Goal: Task Accomplishment & Management: Use online tool/utility

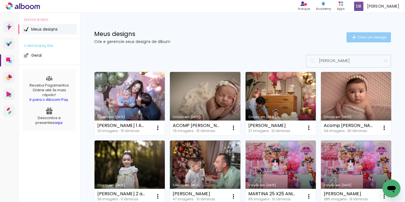
type input "[PERSON_NAME]"
type paper-input "[PERSON_NAME]"
click at [366, 38] on span "Criar um design" at bounding box center [371, 37] width 29 height 4
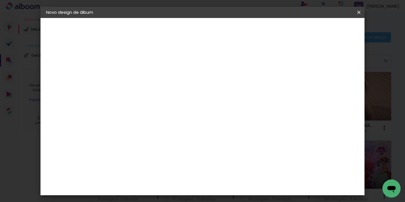
click at [138, 78] on input at bounding box center [138, 75] width 0 height 9
type input "[PERSON_NAME]"
type paper-input "[PERSON_NAME]"
click at [0, 0] on slot "Avançar" at bounding box center [0, 0] width 0 height 0
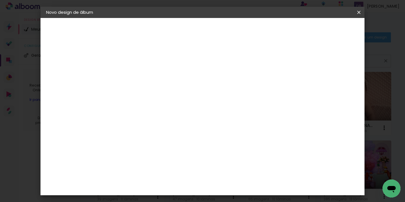
click at [0, 0] on slot "Avançar" at bounding box center [0, 0] width 0 height 0
click at [160, 94] on input "text" at bounding box center [149, 98] width 22 height 9
click at [227, 94] on paper-item "Padrão" at bounding box center [239, 93] width 112 height 11
type input "Padrão"
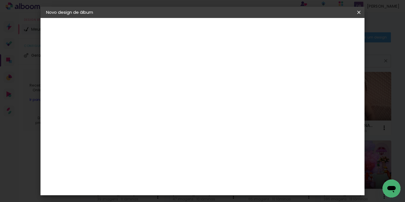
scroll to position [126, 0]
click at [176, 190] on span "25 × 25" at bounding box center [163, 197] width 26 height 15
click at [0, 0] on slot "Avançar" at bounding box center [0, 0] width 0 height 0
click at [285, 29] on span "Iniciar design" at bounding box center [272, 30] width 26 height 4
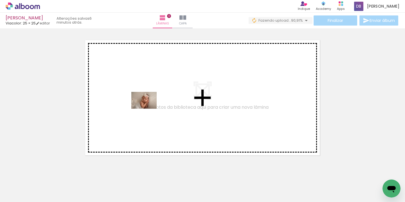
drag, startPoint x: 60, startPoint y: 183, endPoint x: 148, endPoint y: 109, distance: 114.8
click at [148, 109] on quentale-workspace at bounding box center [202, 101] width 405 height 202
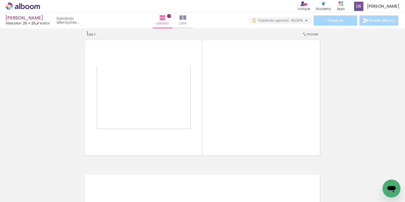
scroll to position [7, 0]
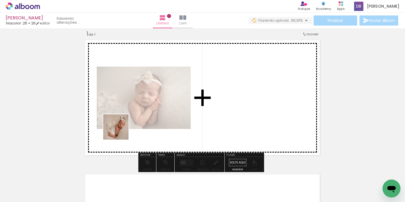
drag, startPoint x: 88, startPoint y: 185, endPoint x: 128, endPoint y: 124, distance: 73.1
click at [131, 119] on quentale-workspace at bounding box center [202, 101] width 405 height 202
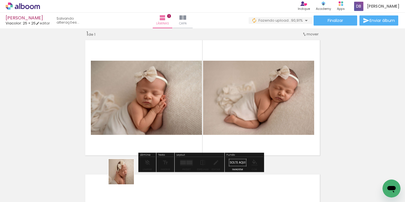
drag, startPoint x: 124, startPoint y: 185, endPoint x: 149, endPoint y: 106, distance: 83.1
click at [149, 103] on quentale-workspace at bounding box center [202, 101] width 405 height 202
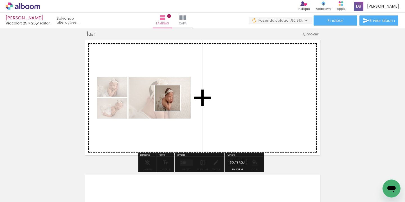
drag, startPoint x: 156, startPoint y: 191, endPoint x: 173, endPoint y: 103, distance: 89.9
click at [172, 101] on quentale-workspace at bounding box center [202, 101] width 405 height 202
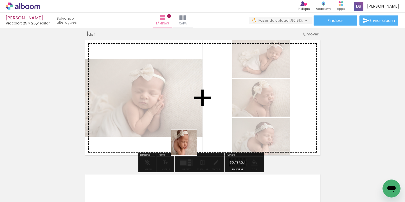
drag, startPoint x: 187, startPoint y: 184, endPoint x: 191, endPoint y: 119, distance: 65.0
click at [191, 119] on quentale-workspace at bounding box center [202, 101] width 405 height 202
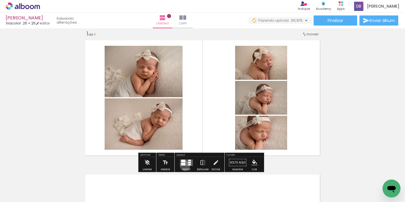
click at [183, 165] on quentale-layouter at bounding box center [186, 162] width 13 height 6
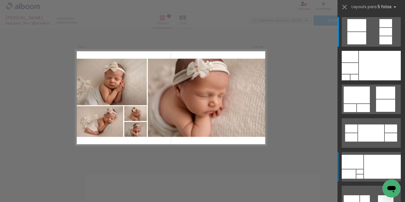
click at [372, 172] on div at bounding box center [382, 167] width 37 height 24
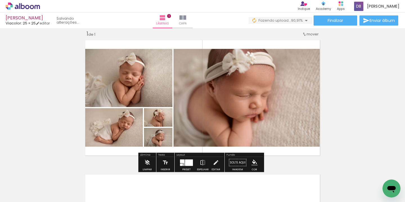
click at [183, 164] on div at bounding box center [183, 164] width 1 height 1
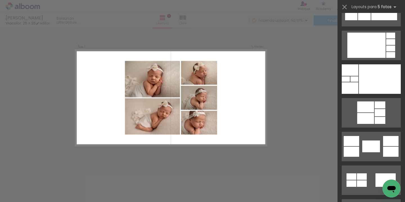
scroll to position [795, 0]
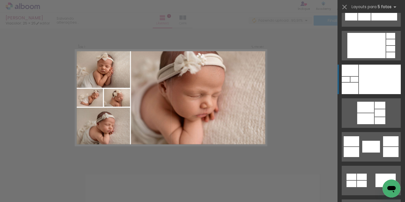
click at [378, 77] on div at bounding box center [379, 79] width 42 height 29
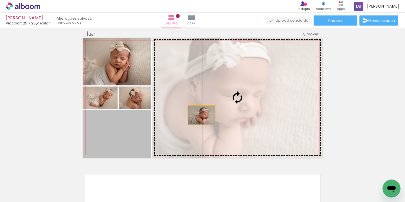
drag, startPoint x: 120, startPoint y: 130, endPoint x: 209, endPoint y: 112, distance: 90.5
click at [0, 0] on slot at bounding box center [0, 0] width 0 height 0
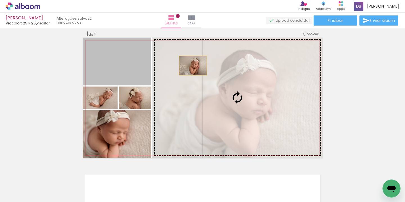
drag, startPoint x: 123, startPoint y: 63, endPoint x: 191, endPoint y: 65, distance: 68.0
click at [0, 0] on slot at bounding box center [0, 0] width 0 height 0
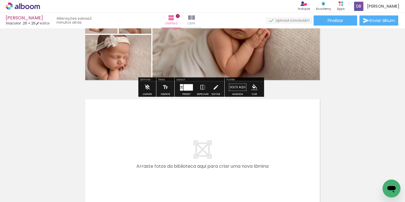
scroll to position [110, 0]
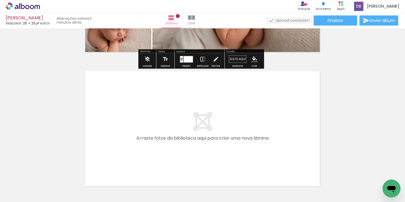
click at [24, 185] on input "Todas as fotos" at bounding box center [15, 185] width 21 height 5
click at [28, 182] on paper-item "Não utilizadas" at bounding box center [18, 183] width 29 height 5
type input "Não utilizadas"
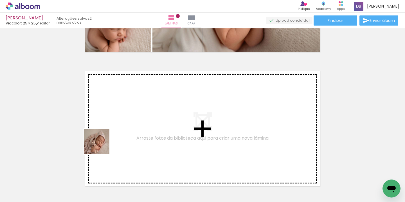
drag, startPoint x: 57, startPoint y: 183, endPoint x: 115, endPoint y: 138, distance: 74.1
click at [115, 138] on quentale-workspace at bounding box center [202, 101] width 405 height 202
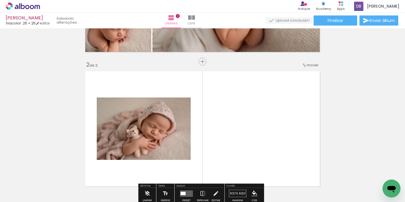
scroll to position [141, 0]
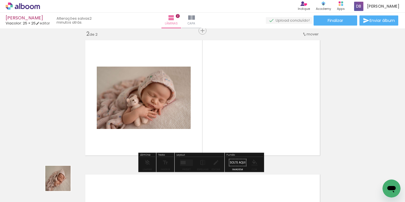
drag, startPoint x: 61, startPoint y: 186, endPoint x: 105, endPoint y: 135, distance: 67.5
click at [110, 130] on quentale-workspace at bounding box center [202, 101] width 405 height 202
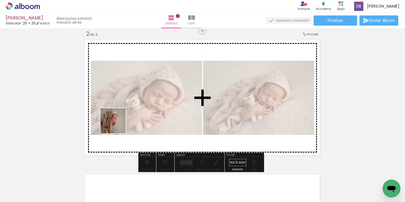
drag, startPoint x: 67, startPoint y: 182, endPoint x: 118, endPoint y: 125, distance: 76.6
click at [117, 125] on quentale-workspace at bounding box center [202, 101] width 405 height 202
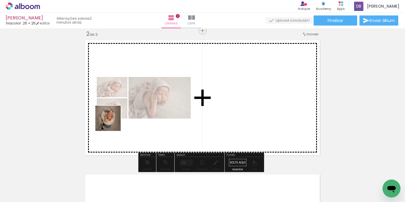
drag, startPoint x: 64, startPoint y: 184, endPoint x: 99, endPoint y: 144, distance: 53.6
click at [112, 122] on quentale-workspace at bounding box center [202, 101] width 405 height 202
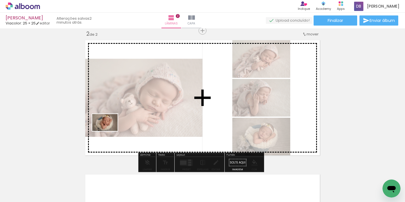
drag, startPoint x: 62, startPoint y: 188, endPoint x: 110, endPoint y: 130, distance: 75.4
click at [110, 130] on quentale-workspace at bounding box center [202, 101] width 405 height 202
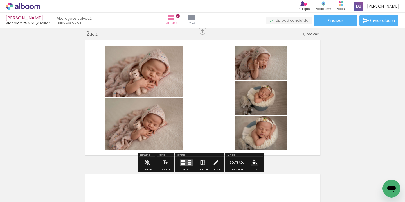
click at [188, 162] on div at bounding box center [189, 163] width 3 height 2
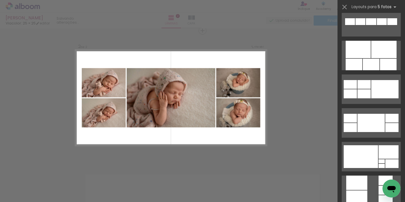
scroll to position [308, 0]
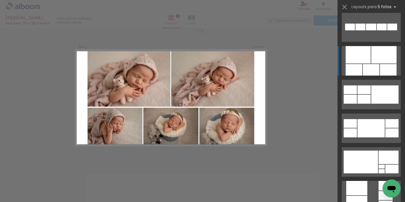
click at [376, 62] on div at bounding box center [383, 54] width 25 height 17
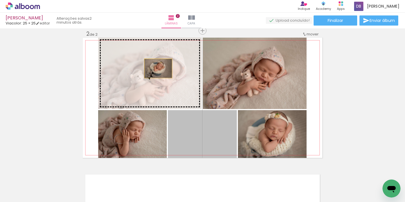
drag, startPoint x: 217, startPoint y: 138, endPoint x: 154, endPoint y: 68, distance: 94.3
click at [0, 0] on slot at bounding box center [0, 0] width 0 height 0
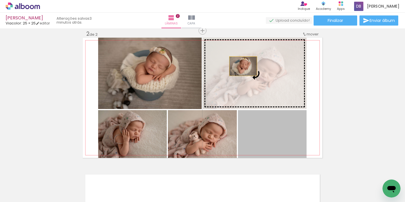
drag, startPoint x: 255, startPoint y: 125, endPoint x: 241, endPoint y: 66, distance: 61.1
click at [0, 0] on slot at bounding box center [0, 0] width 0 height 0
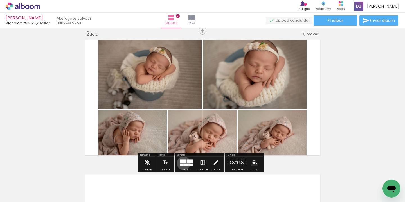
click at [182, 163] on quentale-layouter at bounding box center [186, 162] width 13 height 6
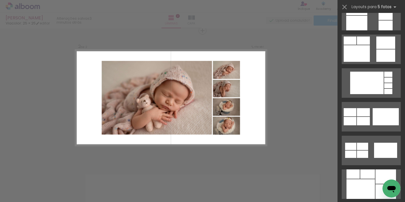
scroll to position [495, 0]
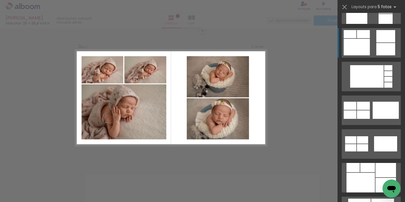
click at [355, 47] on div at bounding box center [356, 47] width 26 height 17
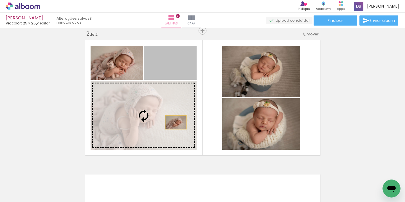
drag, startPoint x: 185, startPoint y: 71, endPoint x: 171, endPoint y: 133, distance: 63.9
click at [0, 0] on slot at bounding box center [0, 0] width 0 height 0
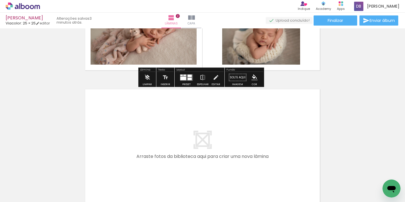
scroll to position [239, 0]
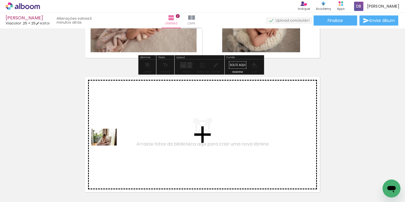
drag, startPoint x: 62, startPoint y: 182, endPoint x: 111, endPoint y: 144, distance: 62.4
click at [111, 144] on quentale-workspace at bounding box center [202, 101] width 405 height 202
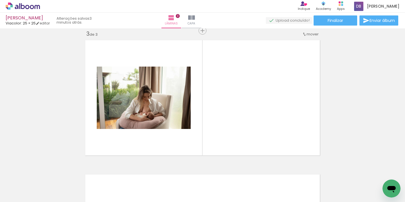
scroll to position [0, 228]
drag, startPoint x: 114, startPoint y: 194, endPoint x: 161, endPoint y: 139, distance: 72.2
click at [160, 139] on quentale-workspace at bounding box center [202, 101] width 405 height 202
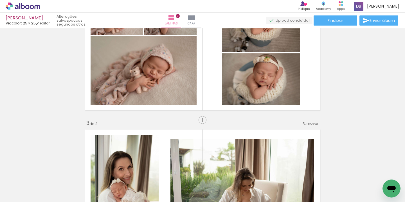
scroll to position [183, 0]
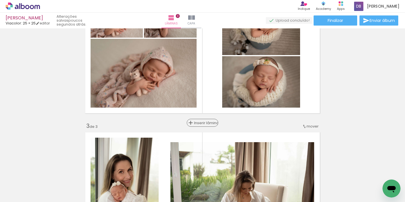
click at [200, 123] on span "Inserir lâmina" at bounding box center [205, 123] width 22 height 4
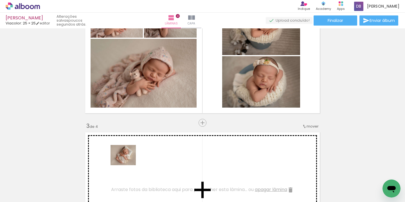
click at [127, 162] on quentale-workspace at bounding box center [202, 101] width 405 height 202
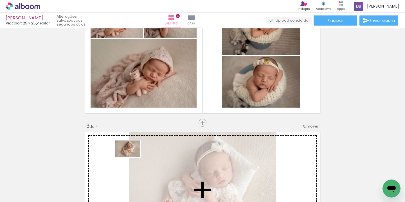
drag, startPoint x: 114, startPoint y: 189, endPoint x: 131, endPoint y: 158, distance: 36.0
click at [131, 157] on quentale-workspace at bounding box center [202, 101] width 405 height 202
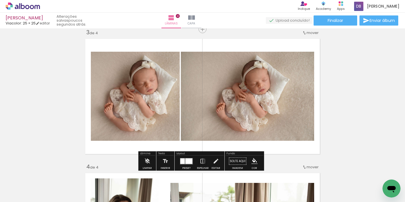
scroll to position [285, 0]
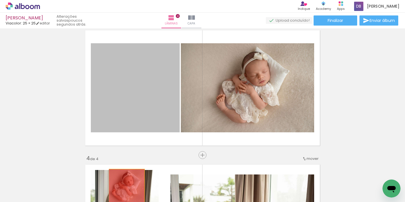
drag, startPoint x: 139, startPoint y: 118, endPoint x: 124, endPoint y: 187, distance: 70.1
click at [124, 187] on quentale-workspace at bounding box center [202, 101] width 405 height 202
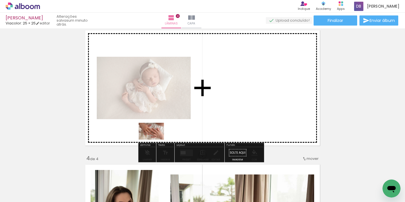
drag, startPoint x: 149, startPoint y: 180, endPoint x: 155, endPoint y: 138, distance: 42.9
click at [155, 138] on quentale-workspace at bounding box center [202, 101] width 405 height 202
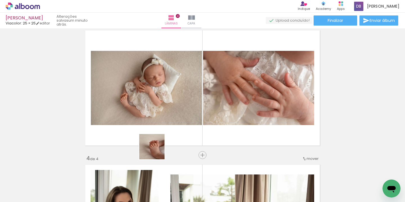
drag, startPoint x: 150, startPoint y: 178, endPoint x: 174, endPoint y: 113, distance: 69.6
click at [174, 113] on quentale-workspace at bounding box center [202, 101] width 405 height 202
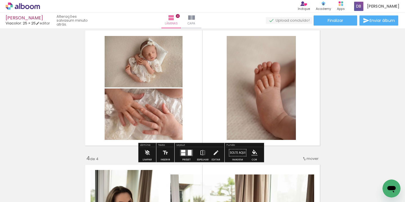
scroll to position [0, 210]
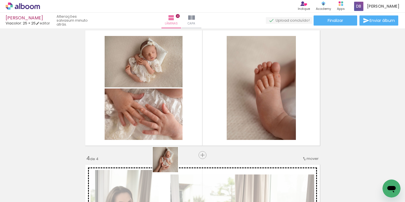
drag, startPoint x: 165, startPoint y: 181, endPoint x: 185, endPoint y: 107, distance: 76.5
click at [185, 107] on quentale-workspace at bounding box center [202, 101] width 405 height 202
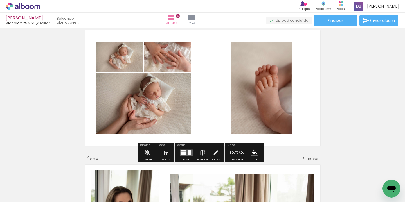
scroll to position [0, 178]
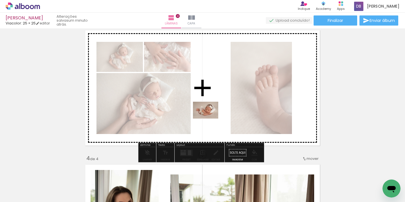
drag, startPoint x: 195, startPoint y: 192, endPoint x: 210, endPoint y: 119, distance: 75.4
click at [210, 119] on quentale-workspace at bounding box center [202, 101] width 405 height 202
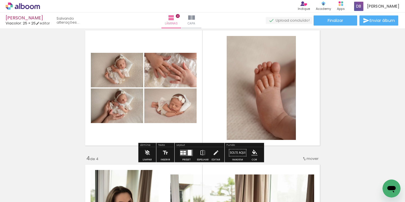
scroll to position [0, 147]
click at [183, 153] on div at bounding box center [184, 154] width 3 height 2
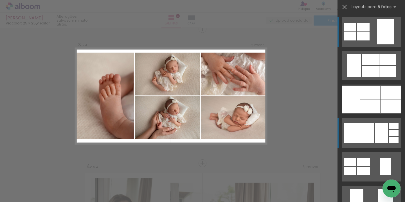
scroll to position [276, 0]
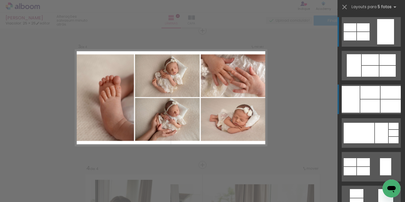
click at [369, 103] on div at bounding box center [370, 105] width 20 height 13
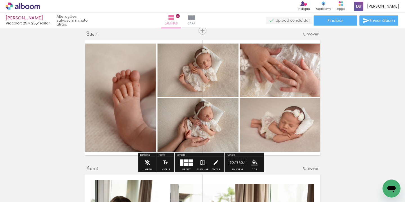
click at [203, 160] on iron-icon at bounding box center [202, 162] width 6 height 11
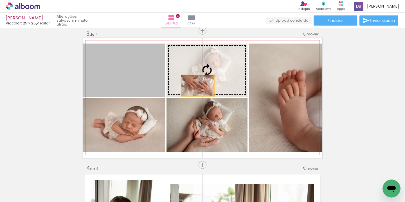
drag, startPoint x: 147, startPoint y: 89, endPoint x: 202, endPoint y: 86, distance: 54.9
click at [0, 0] on slot at bounding box center [0, 0] width 0 height 0
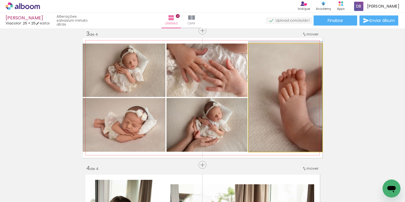
drag, startPoint x: 271, startPoint y: 106, endPoint x: 269, endPoint y: 76, distance: 30.7
click at [269, 76] on div at bounding box center [285, 96] width 74 height 110
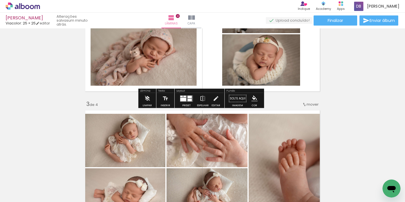
scroll to position [208, 0]
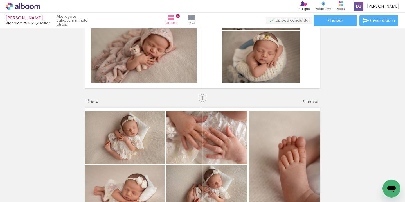
click at [308, 103] on span "mover" at bounding box center [312, 101] width 12 height 5
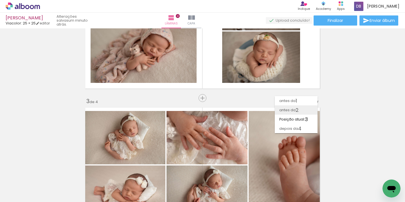
click at [298, 109] on span "2" at bounding box center [296, 109] width 3 height 9
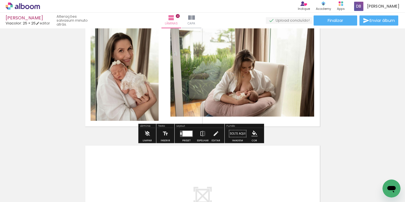
scroll to position [448, 0]
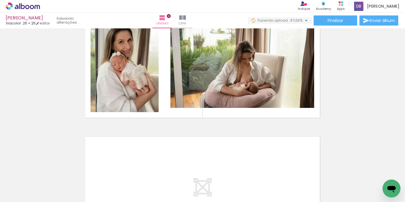
scroll to position [0, 304]
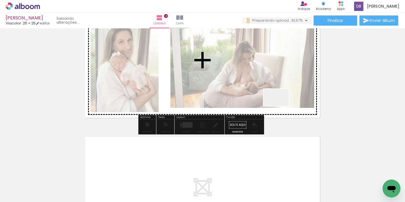
drag, startPoint x: 294, startPoint y: 185, endPoint x: 279, endPoint y: 104, distance: 82.3
click at [279, 105] on quentale-workspace at bounding box center [202, 101] width 405 height 202
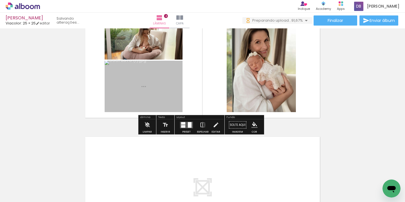
scroll to position [0, 273]
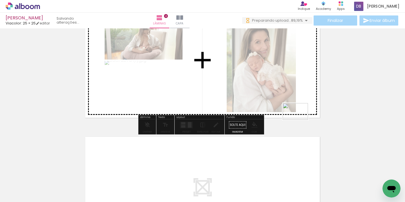
drag, startPoint x: 354, startPoint y: 186, endPoint x: 308, endPoint y: 117, distance: 82.4
click at [297, 116] on quentale-workspace at bounding box center [202, 101] width 405 height 202
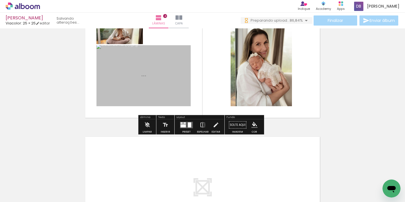
scroll to position [0, 241]
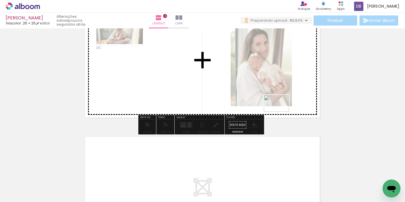
drag, startPoint x: 376, startPoint y: 184, endPoint x: 311, endPoint y: 131, distance: 83.8
click at [279, 110] on quentale-workspace at bounding box center [202, 101] width 405 height 202
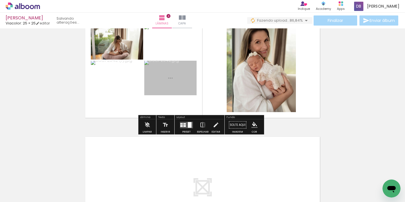
scroll to position [0, 210]
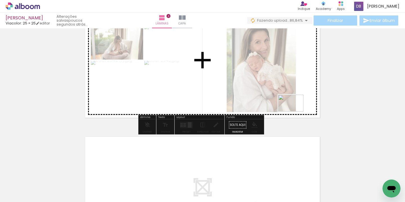
drag, startPoint x: 379, startPoint y: 185, endPoint x: 295, endPoint y: 112, distance: 111.3
click at [295, 112] on quentale-workspace at bounding box center [202, 101] width 405 height 202
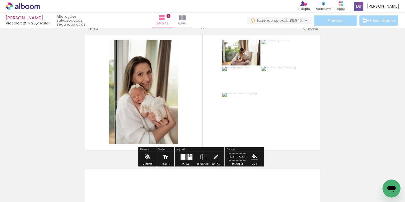
scroll to position [414, 0]
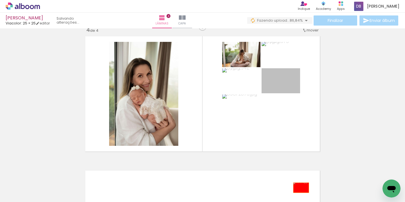
drag, startPoint x: 291, startPoint y: 85, endPoint x: 299, endPoint y: 188, distance: 103.1
click at [299, 188] on quentale-workspace at bounding box center [202, 101] width 405 height 202
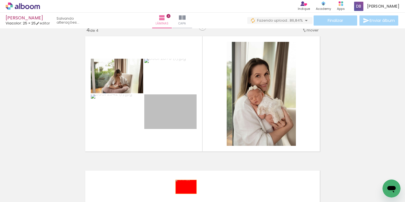
drag, startPoint x: 178, startPoint y: 120, endPoint x: 184, endPoint y: 187, distance: 67.1
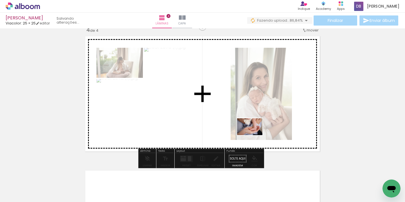
drag, startPoint x: 379, startPoint y: 184, endPoint x: 254, endPoint y: 135, distance: 134.1
click at [254, 135] on quentale-workspace at bounding box center [202, 101] width 405 height 202
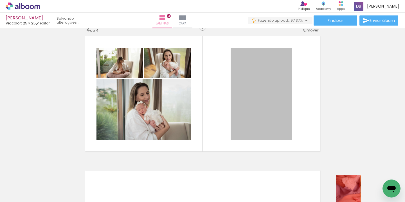
drag, startPoint x: 267, startPoint y: 108, endPoint x: 346, endPoint y: 194, distance: 116.1
click at [346, 194] on quentale-workspace at bounding box center [202, 101] width 405 height 202
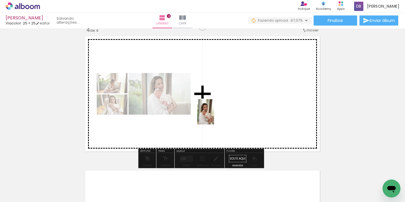
drag, startPoint x: 169, startPoint y: 192, endPoint x: 214, endPoint y: 116, distance: 87.9
click at [214, 116] on quentale-workspace at bounding box center [202, 101] width 405 height 202
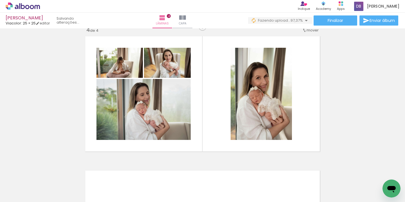
click at [151, 172] on iron-icon at bounding box center [149, 172] width 6 height 6
click at [118, 172] on iron-icon at bounding box center [118, 172] width 6 height 6
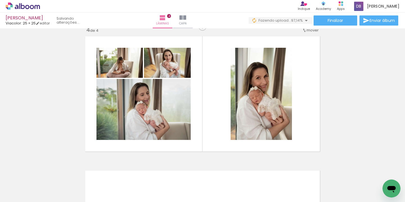
scroll to position [0, 115]
click at [57, 173] on iron-icon at bounding box center [55, 172] width 6 height 6
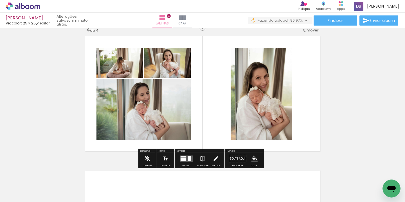
click at [338, 174] on iron-icon at bounding box center [338, 172] width 6 height 6
click at [371, 172] on iron-icon at bounding box center [369, 172] width 6 height 6
click at [200, 160] on iron-icon at bounding box center [202, 158] width 6 height 11
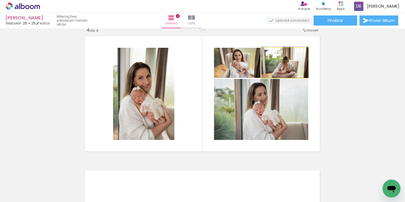
drag, startPoint x: 292, startPoint y: 67, endPoint x: 292, endPoint y: 61, distance: 6.2
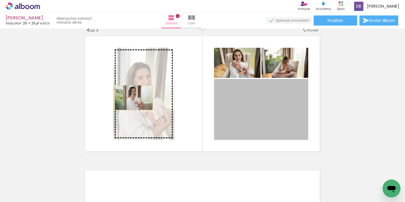
drag, startPoint x: 257, startPoint y: 106, endPoint x: 135, endPoint y: 96, distance: 121.8
click at [0, 0] on slot at bounding box center [0, 0] width 0 height 0
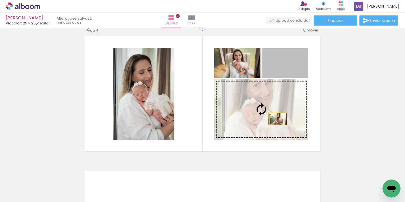
drag, startPoint x: 289, startPoint y: 67, endPoint x: 273, endPoint y: 127, distance: 61.7
click at [0, 0] on slot at bounding box center [0, 0] width 0 height 0
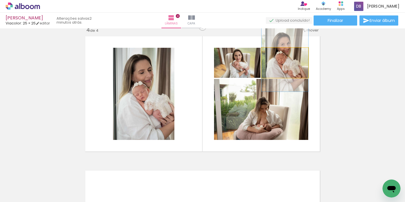
drag, startPoint x: 291, startPoint y: 64, endPoint x: 289, endPoint y: 58, distance: 6.4
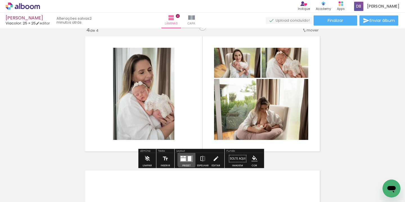
click at [185, 159] on quentale-layouter at bounding box center [186, 158] width 13 height 6
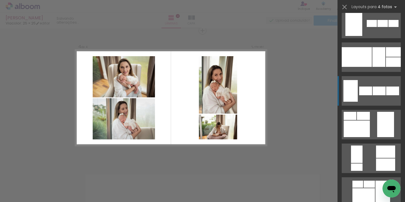
scroll to position [495, 0]
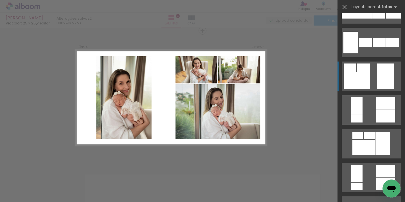
click at [384, 81] on div at bounding box center [385, 75] width 17 height 25
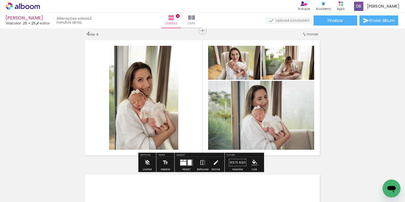
click at [183, 163] on div at bounding box center [183, 164] width 6 height 4
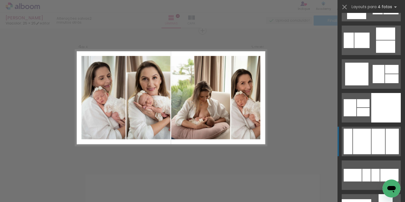
scroll to position [1820, 0]
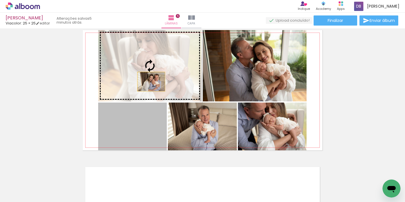
drag, startPoint x: 145, startPoint y: 93, endPoint x: 149, endPoint y: 78, distance: 15.4
click at [0, 0] on slot at bounding box center [0, 0] width 0 height 0
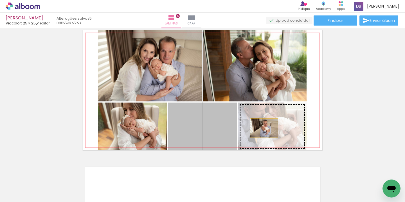
drag, startPoint x: 212, startPoint y: 128, endPoint x: 262, endPoint y: 128, distance: 50.6
click at [0, 0] on slot at bounding box center [0, 0] width 0 height 0
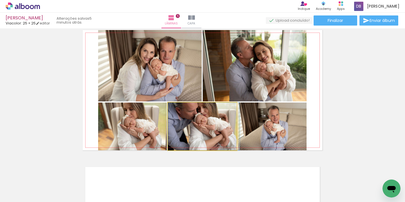
drag, startPoint x: 213, startPoint y: 134, endPoint x: 220, endPoint y: 134, distance: 6.5
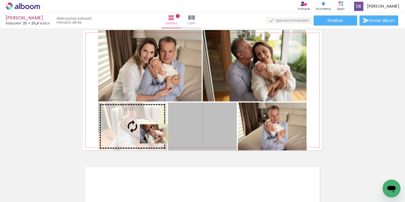
drag, startPoint x: 220, startPoint y: 134, endPoint x: 151, endPoint y: 134, distance: 68.8
click at [0, 0] on slot at bounding box center [0, 0] width 0 height 0
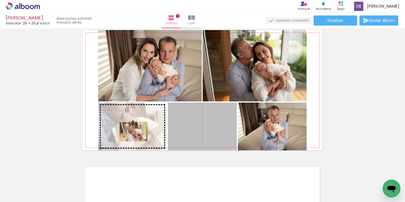
drag, startPoint x: 203, startPoint y: 134, endPoint x: 131, endPoint y: 131, distance: 71.7
click at [0, 0] on slot at bounding box center [0, 0] width 0 height 0
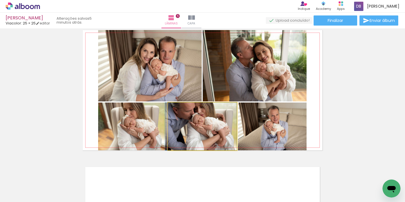
drag, startPoint x: 213, startPoint y: 132, endPoint x: 202, endPoint y: 131, distance: 11.3
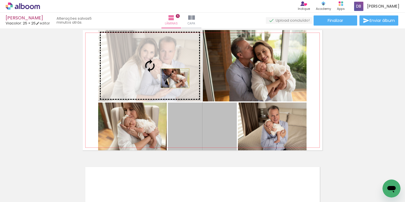
drag, startPoint x: 189, startPoint y: 121, endPoint x: 173, endPoint y: 78, distance: 45.9
click at [0, 0] on slot at bounding box center [0, 0] width 0 height 0
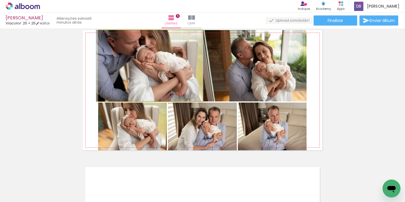
drag, startPoint x: 171, startPoint y: 69, endPoint x: 171, endPoint y: 75, distance: 5.9
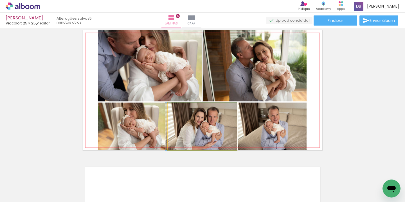
drag, startPoint x: 190, startPoint y: 131, endPoint x: 180, endPoint y: 134, distance: 10.2
click at [180, 133] on div at bounding box center [201, 127] width 72 height 48
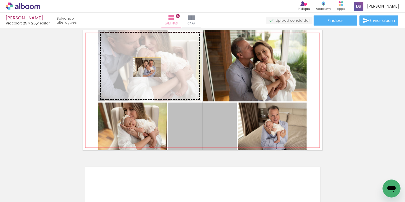
drag, startPoint x: 180, startPoint y: 134, endPoint x: 144, endPoint y: 58, distance: 84.3
click at [0, 0] on slot at bounding box center [0, 0] width 0 height 0
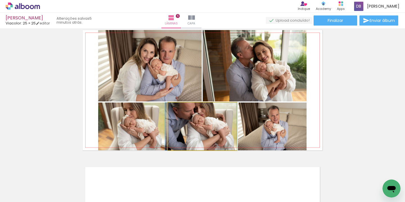
drag, startPoint x: 222, startPoint y: 136, endPoint x: 214, endPoint y: 136, distance: 8.1
drag, startPoint x: 211, startPoint y: 114, endPoint x: 192, endPoint y: 114, distance: 18.8
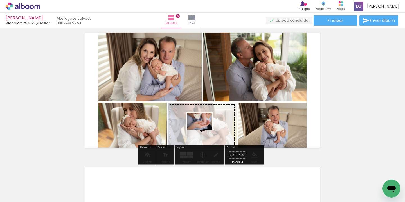
drag, startPoint x: 239, startPoint y: 179, endPoint x: 204, endPoint y: 130, distance: 60.9
click at [204, 130] on quentale-workspace at bounding box center [202, 101] width 405 height 202
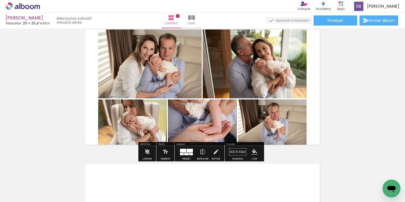
scroll to position [557, 0]
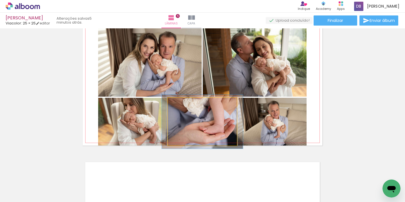
type paper-slider "113"
click at [183, 105] on div at bounding box center [183, 103] width 9 height 9
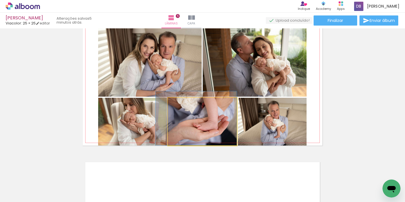
drag, startPoint x: 228, startPoint y: 124, endPoint x: 206, endPoint y: 115, distance: 23.5
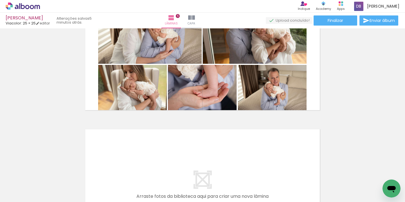
scroll to position [595, 0]
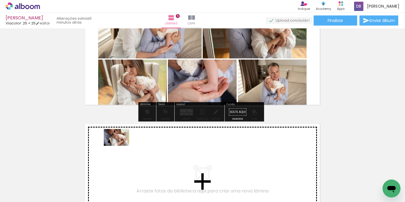
drag, startPoint x: 62, startPoint y: 184, endPoint x: 121, endPoint y: 146, distance: 70.3
click at [121, 146] on quentale-workspace at bounding box center [202, 101] width 405 height 202
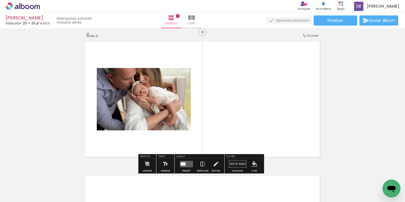
scroll to position [678, 0]
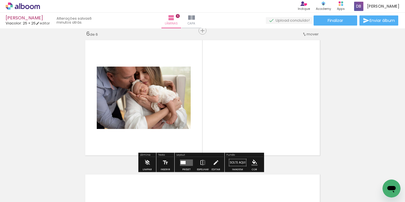
click at [91, 187] on div at bounding box center [88, 183] width 28 height 19
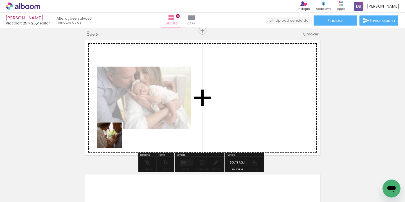
drag, startPoint x: 62, startPoint y: 185, endPoint x: 136, endPoint y: 128, distance: 93.0
click at [137, 128] on quentale-workspace at bounding box center [202, 101] width 405 height 202
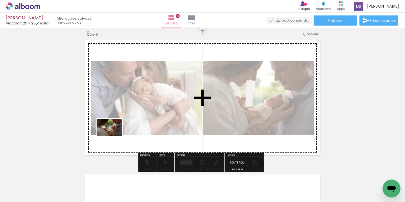
drag, startPoint x: 63, startPoint y: 186, endPoint x: 115, endPoint y: 135, distance: 72.3
click at [115, 135] on quentale-workspace at bounding box center [202, 101] width 405 height 202
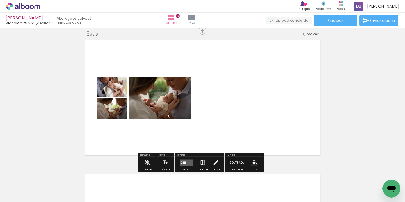
click at [186, 161] on quentale-layouter at bounding box center [186, 162] width 13 height 6
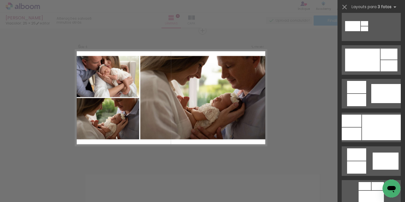
scroll to position [275, 0]
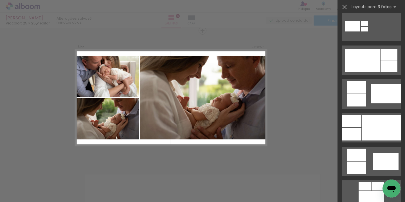
click at [365, 117] on div at bounding box center [381, 128] width 39 height 26
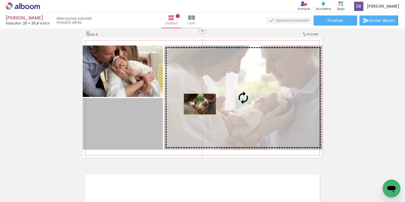
drag, startPoint x: 114, startPoint y: 128, endPoint x: 221, endPoint y: 101, distance: 110.5
click at [0, 0] on slot at bounding box center [0, 0] width 0 height 0
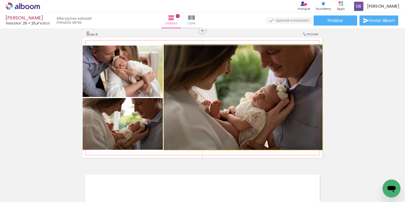
drag, startPoint x: 274, startPoint y: 104, endPoint x: 282, endPoint y: 103, distance: 7.6
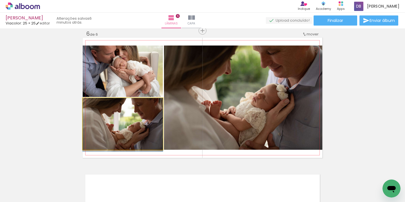
drag, startPoint x: 137, startPoint y: 130, endPoint x: 135, endPoint y: 133, distance: 3.4
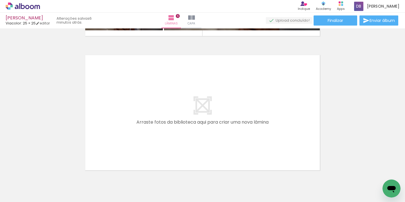
scroll to position [801, 0]
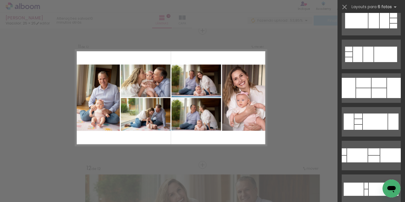
scroll to position [2409, 0]
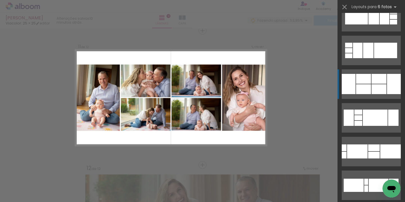
click at [377, 84] on div at bounding box center [378, 89] width 15 height 10
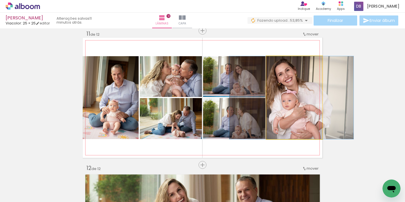
drag, startPoint x: 292, startPoint y: 106, endPoint x: 289, endPoint y: 106, distance: 2.9
click at [289, 106] on div at bounding box center [291, 97] width 124 height 83
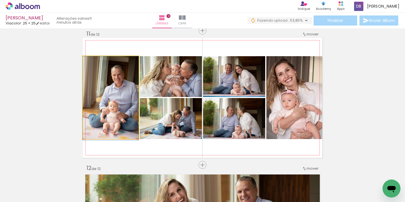
drag, startPoint x: 106, startPoint y: 109, endPoint x: 90, endPoint y: 109, distance: 16.0
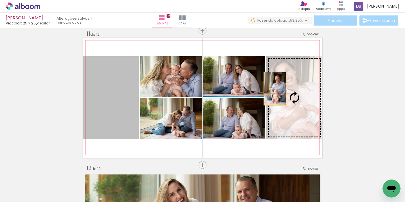
drag, startPoint x: 121, startPoint y: 97, endPoint x: 272, endPoint y: 88, distance: 151.9
click at [0, 0] on slot at bounding box center [0, 0] width 0 height 0
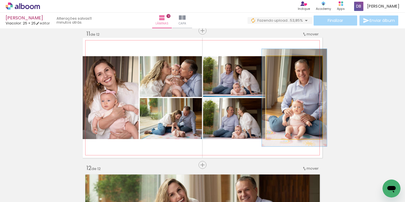
type paper-slider "116"
click at [281, 63] on div at bounding box center [282, 62] width 5 height 5
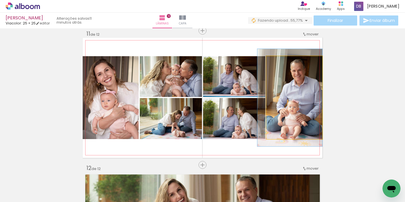
drag, startPoint x: 299, startPoint y: 106, endPoint x: 286, endPoint y: 106, distance: 12.4
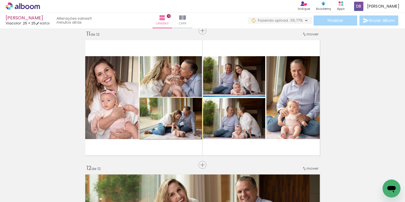
click at [178, 127] on quentale-photo at bounding box center [171, 118] width 62 height 41
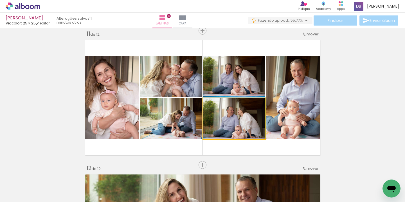
drag, startPoint x: 242, startPoint y: 124, endPoint x: 242, endPoint y: 118, distance: 5.4
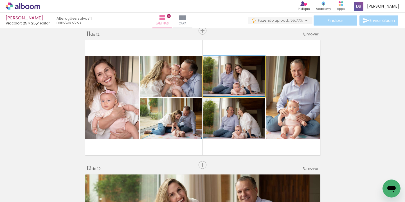
drag, startPoint x: 241, startPoint y: 87, endPoint x: 241, endPoint y: 80, distance: 6.7
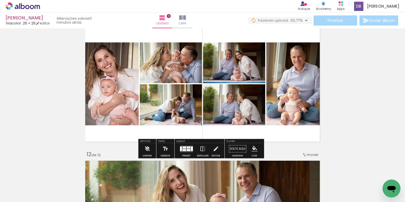
scroll to position [1362, 0]
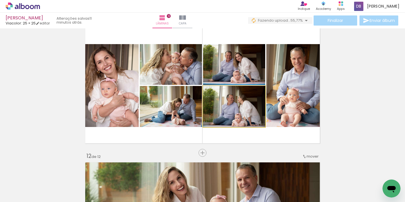
drag, startPoint x: 238, startPoint y: 113, endPoint x: 238, endPoint y: 108, distance: 5.3
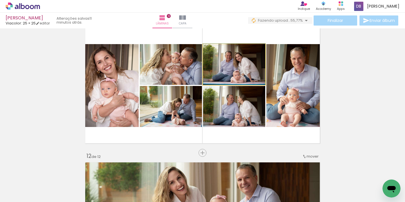
click at [241, 66] on quentale-photo at bounding box center [234, 64] width 62 height 41
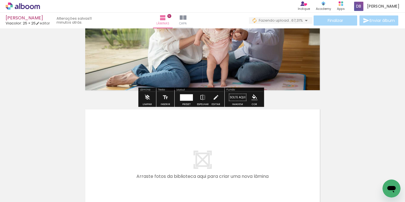
scroll to position [1554, 0]
